Goal: Task Accomplishment & Management: Manage account settings

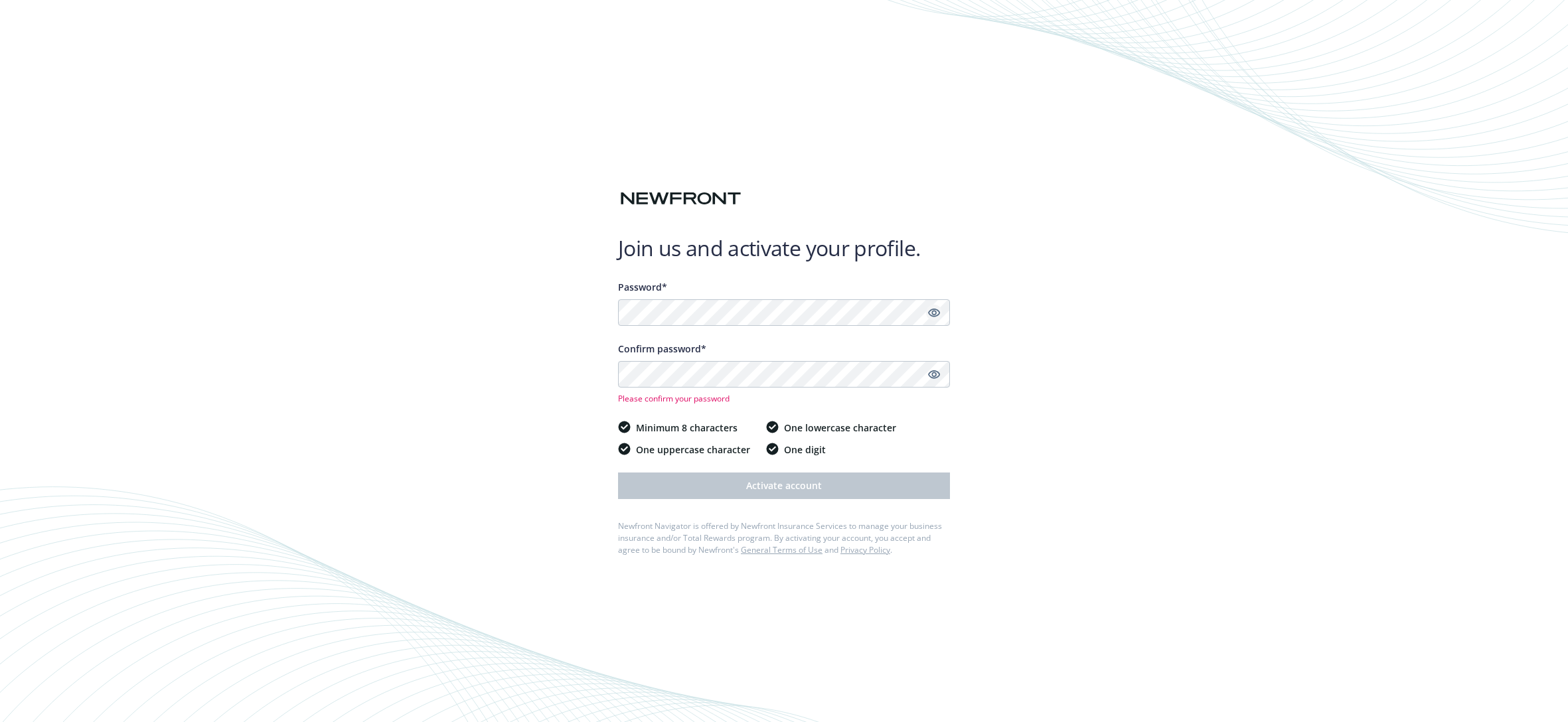
click at [935, 312] on icon "Show password" at bounding box center [934, 313] width 12 height 8
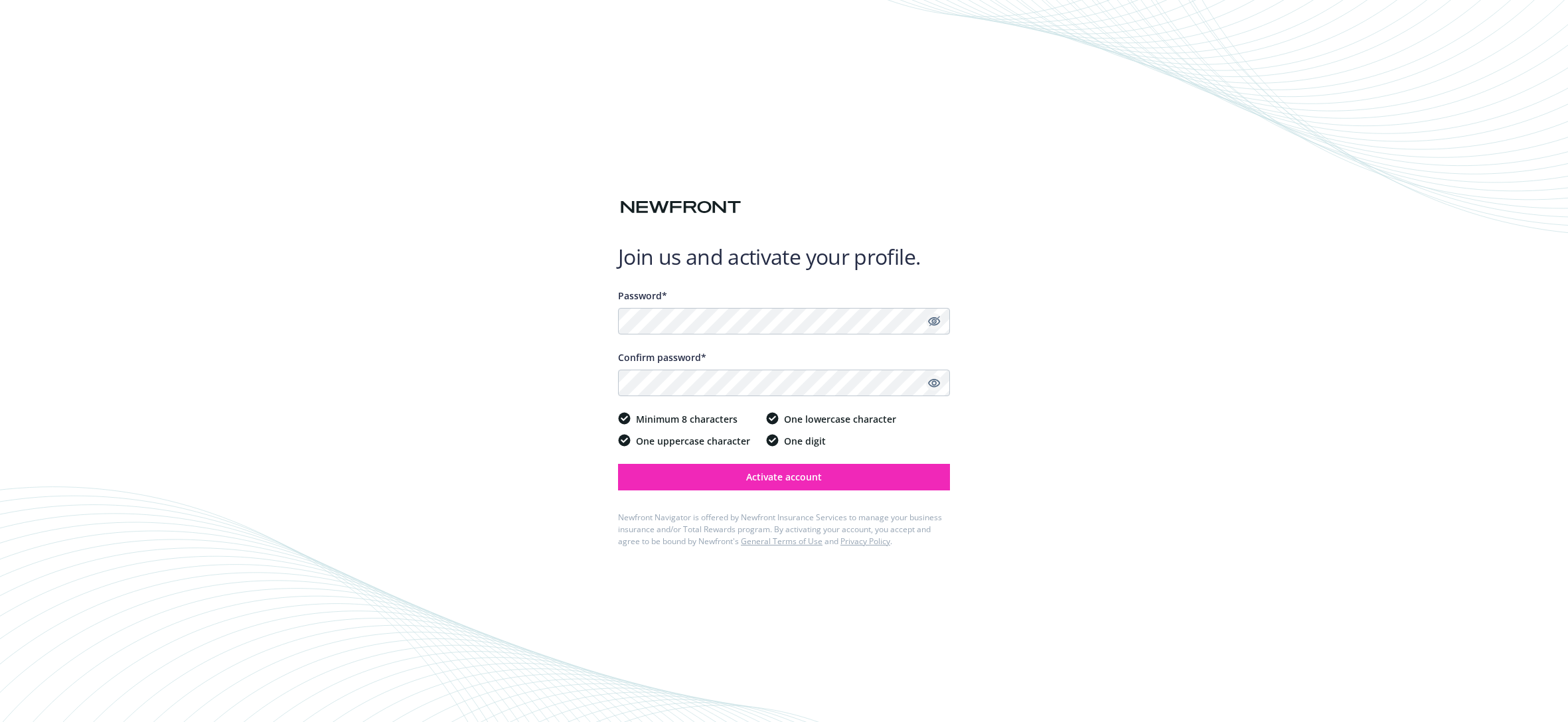
click at [933, 382] on icon "Show password" at bounding box center [934, 382] width 12 height 8
click at [791, 475] on span "Activate account" at bounding box center [784, 477] width 76 height 12
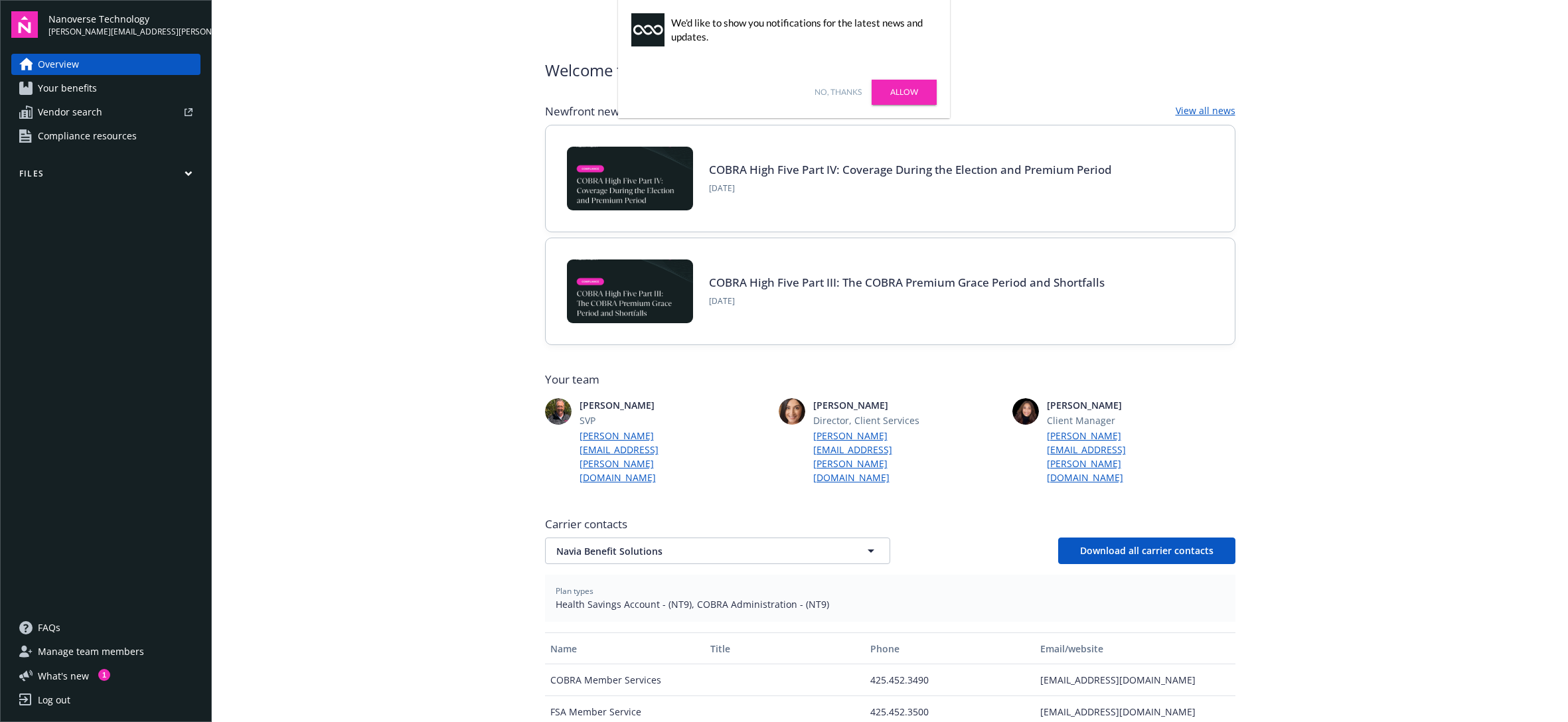
click at [896, 90] on link "Allow" at bounding box center [904, 92] width 65 height 25
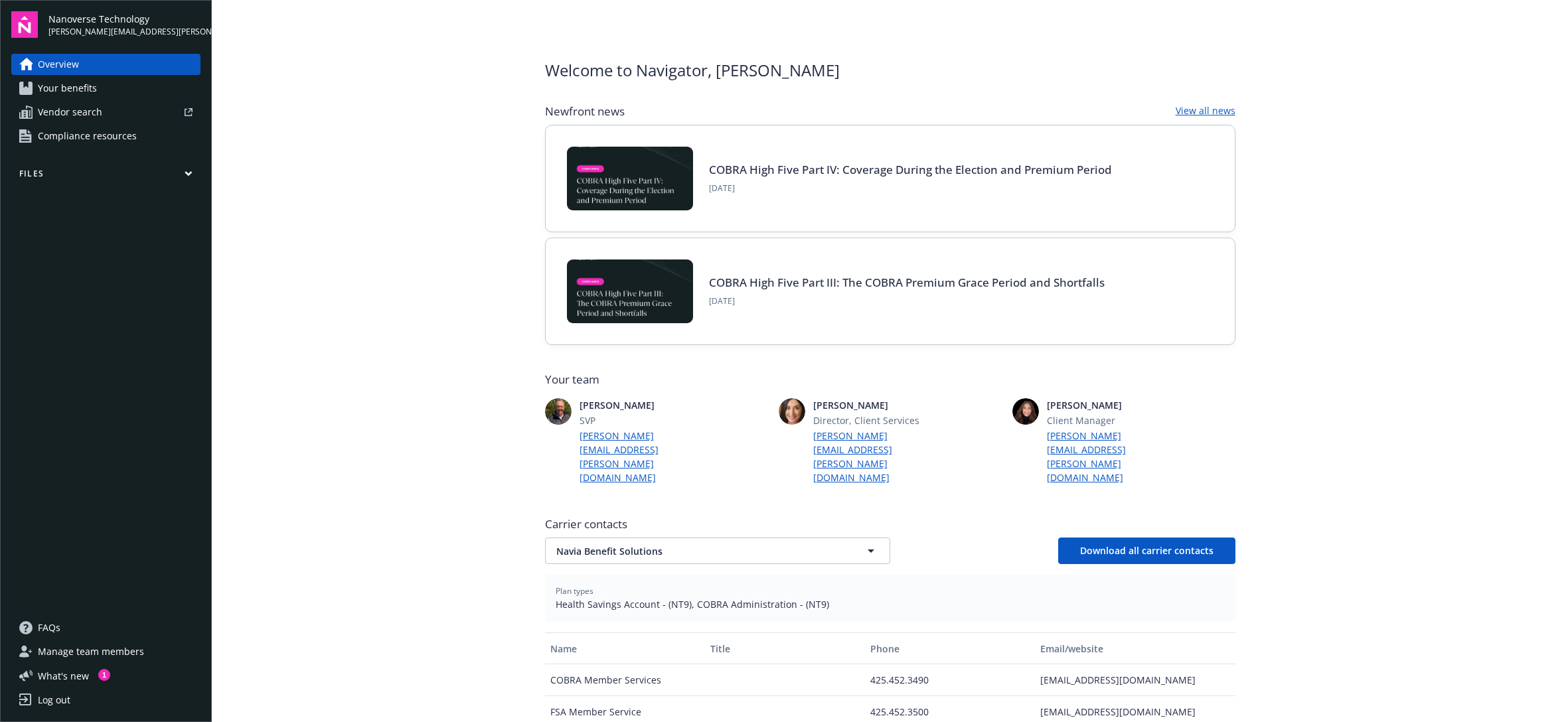
click at [81, 87] on span "Your benefits" at bounding box center [67, 88] width 59 height 21
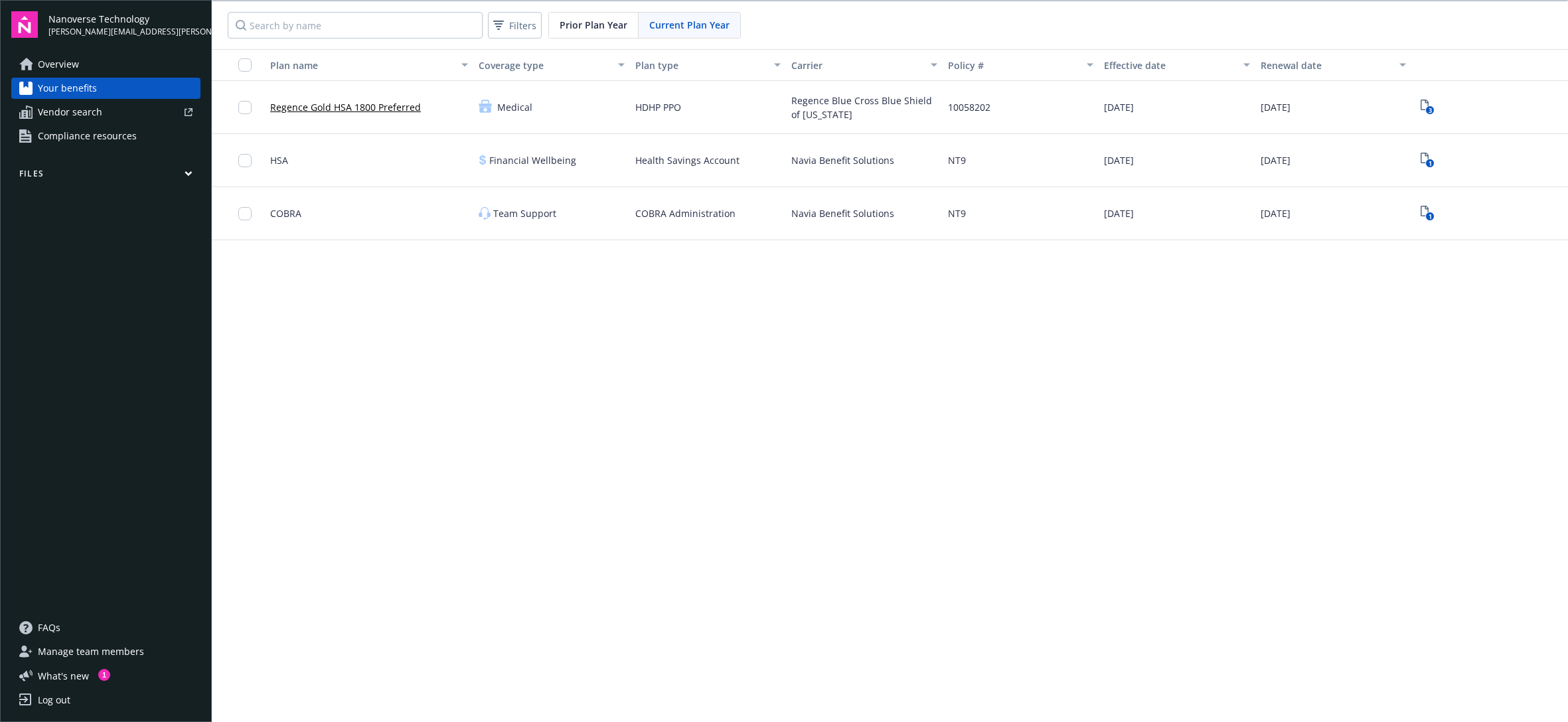
click at [63, 61] on span "Overview" at bounding box center [58, 64] width 41 height 21
